Goal: Information Seeking & Learning: Learn about a topic

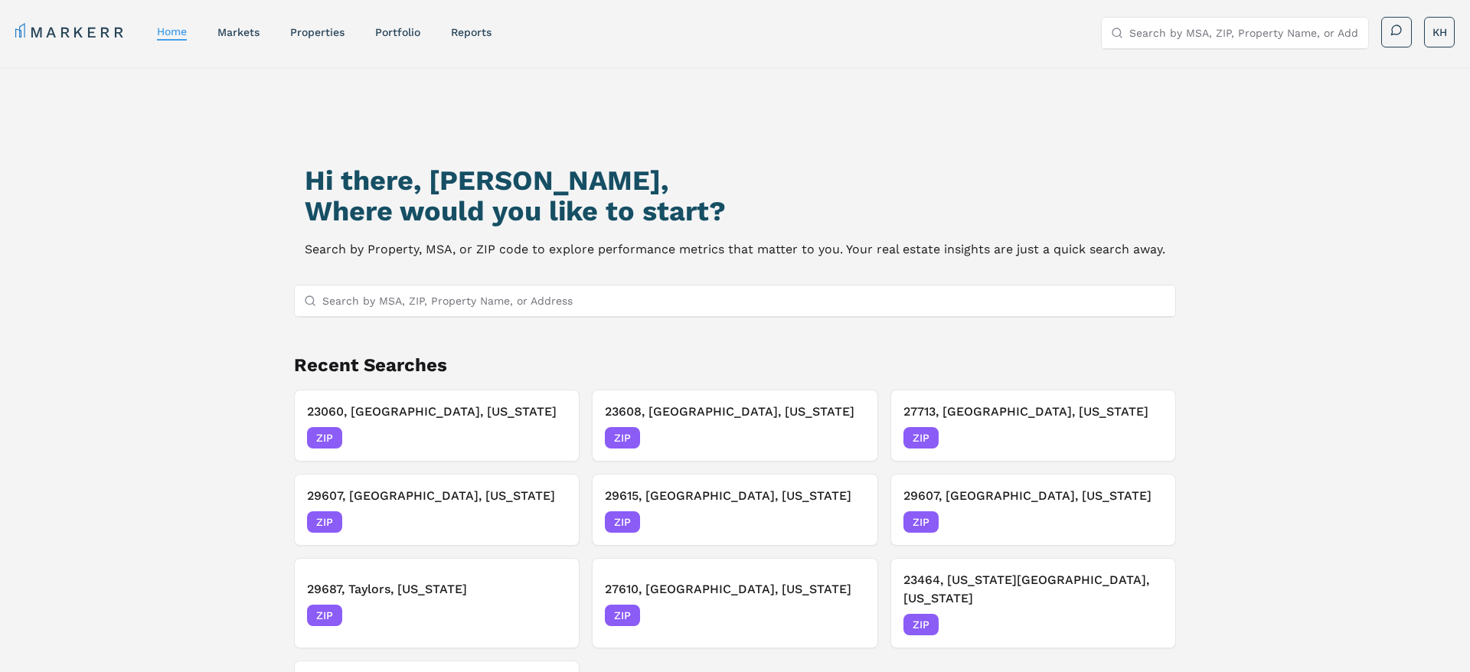
click at [1168, 24] on input "Search by MSA, ZIP, Property Name, or Address" at bounding box center [1244, 33] width 230 height 31
type input "23060"
click at [1213, 67] on div "23060, [GEOGRAPHIC_DATA], [US_STATE]" at bounding box center [1218, 69] width 210 height 31
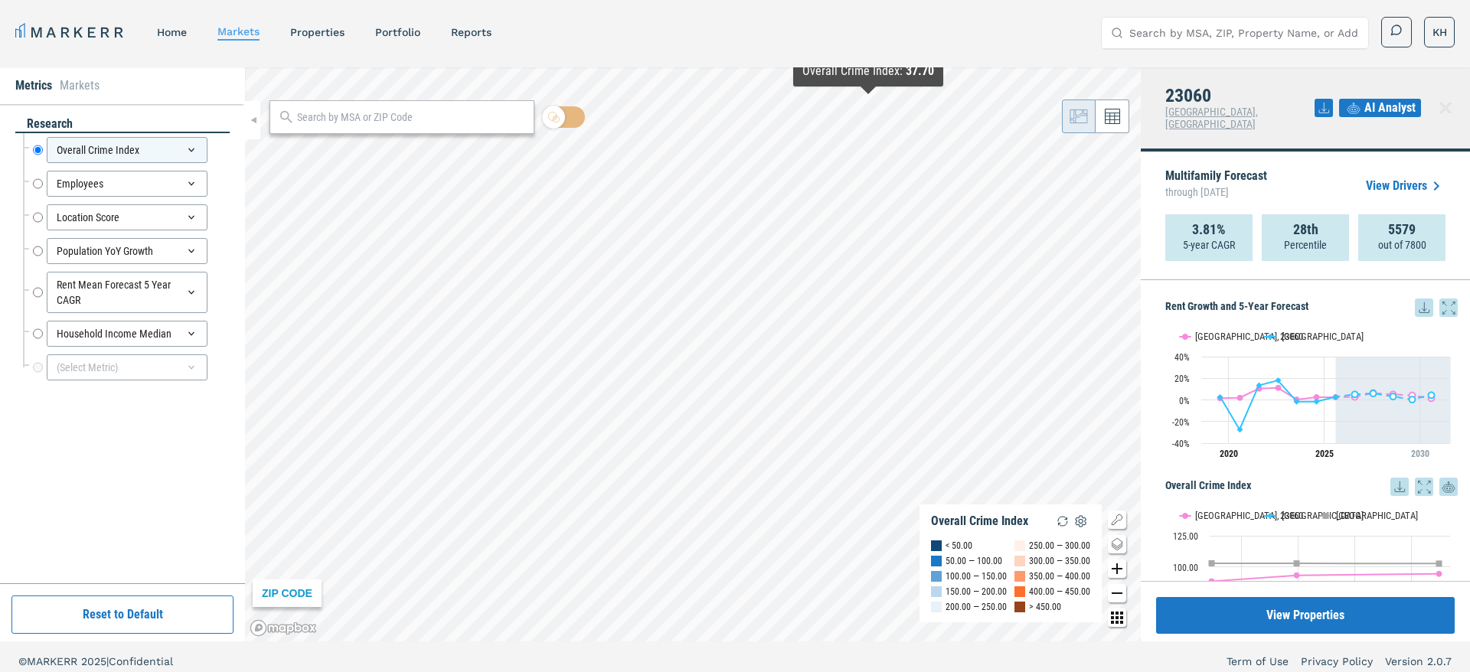
click at [1329, 103] on icon at bounding box center [1323, 108] width 18 height 18
click at [1288, 168] on div "Download as PDF" at bounding box center [1268, 165] width 88 height 15
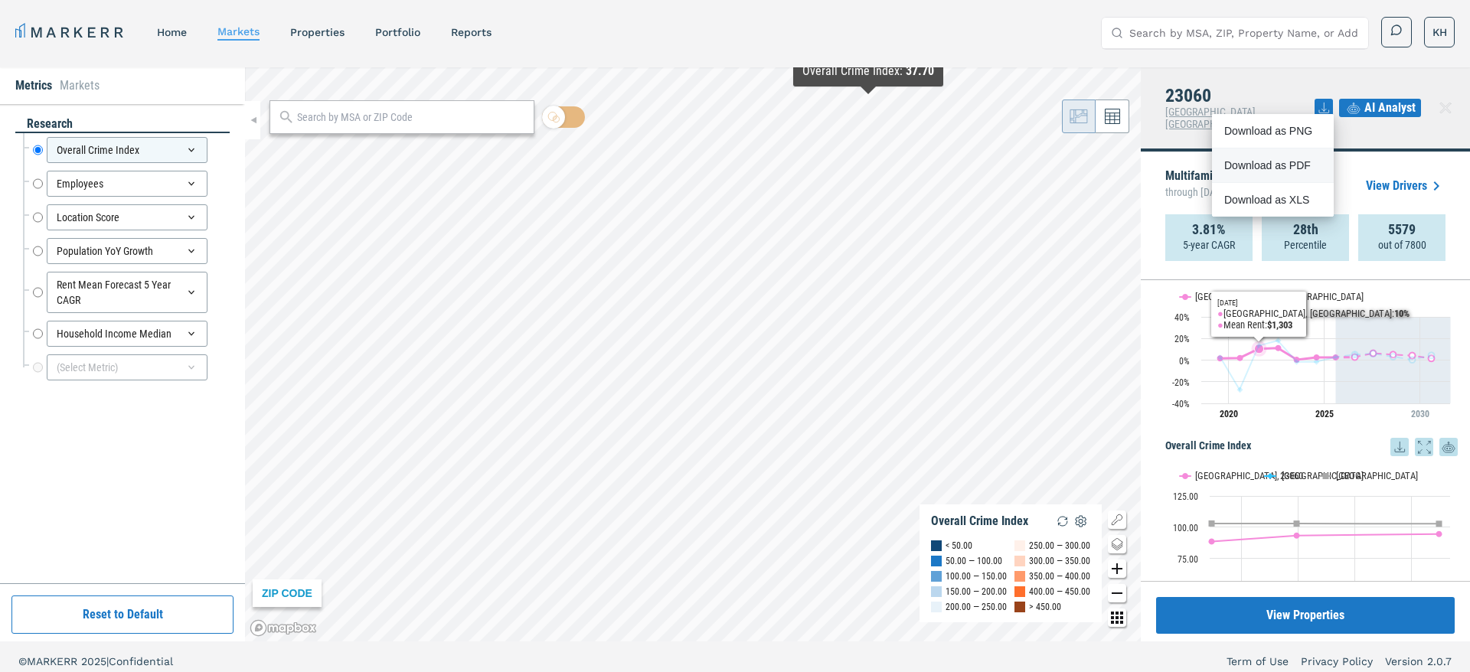
scroll to position [43, 0]
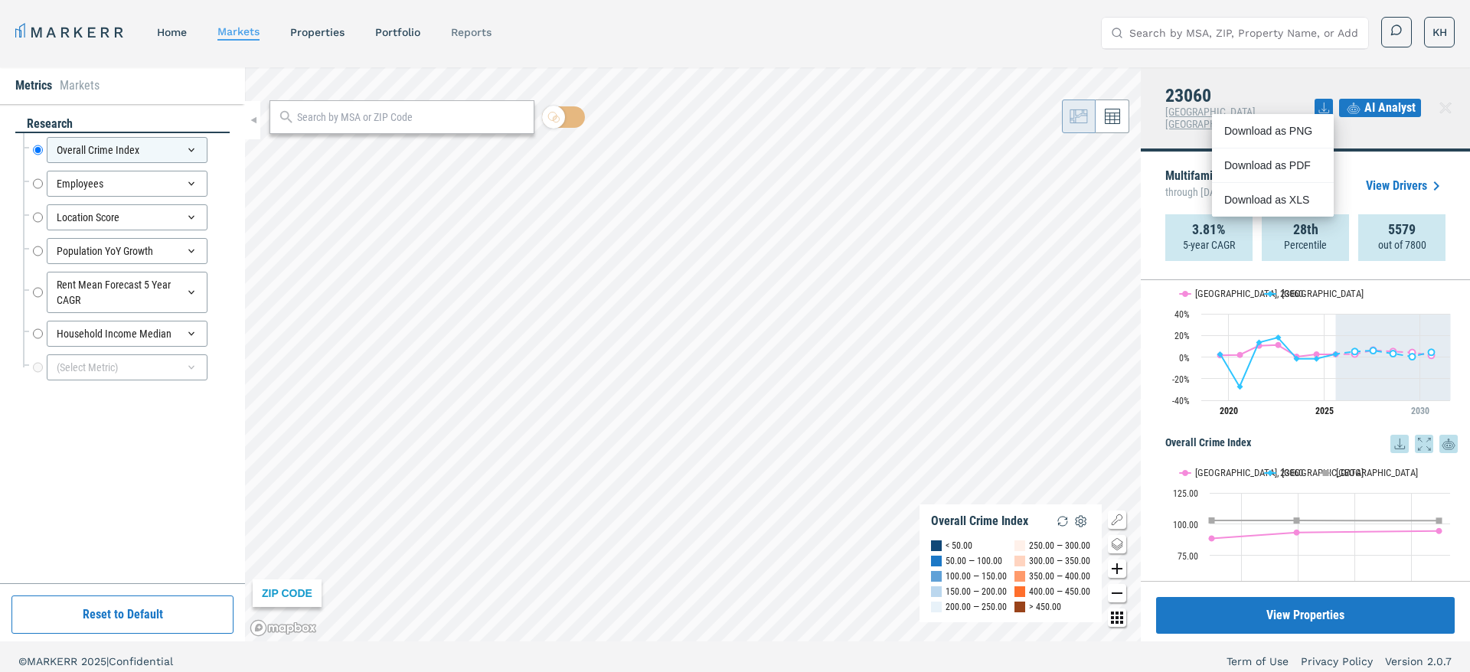
click at [478, 35] on link "reports" at bounding box center [471, 32] width 41 height 12
select select "-release_date"
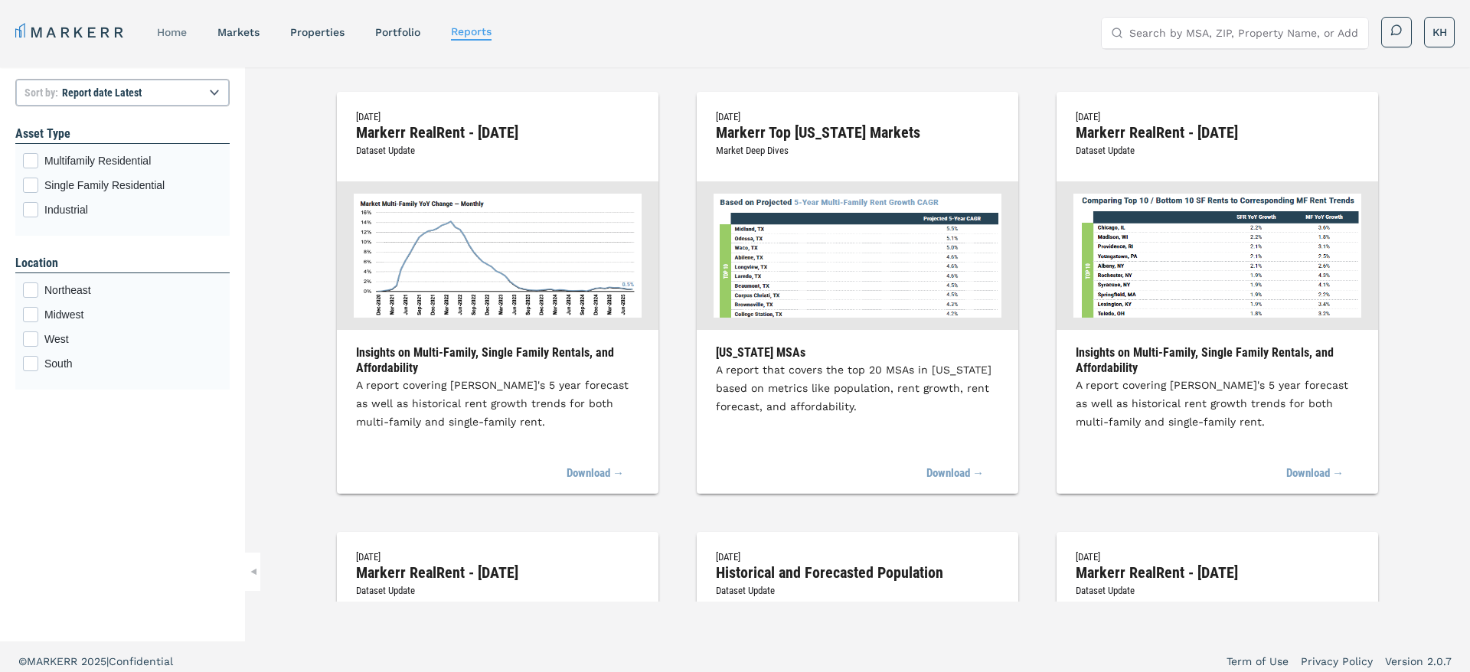
click at [168, 31] on link "home" at bounding box center [172, 32] width 30 height 12
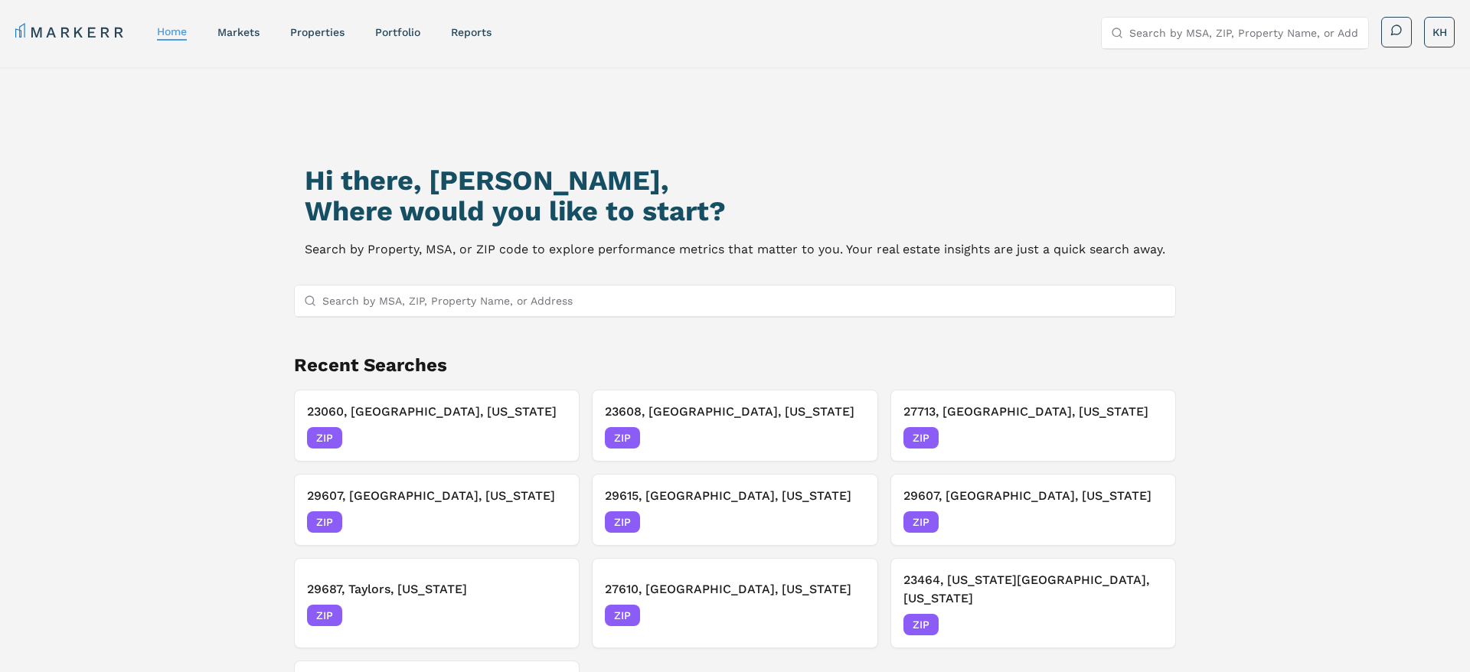
click at [434, 292] on input "Search by MSA, ZIP, Property Name, or Address" at bounding box center [744, 301] width 844 height 31
click at [452, 438] on div "ZIP [DATE]" at bounding box center [437, 437] width 260 height 21
